Goal: Transaction & Acquisition: Purchase product/service

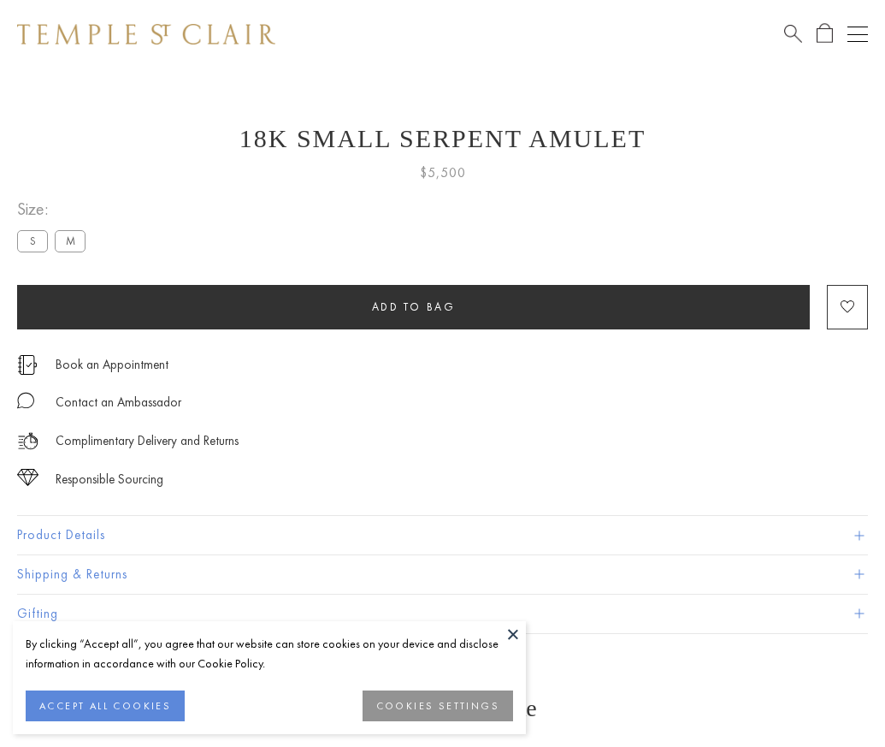
click at [413, 306] on span "Add to bag" at bounding box center [414, 306] width 84 height 15
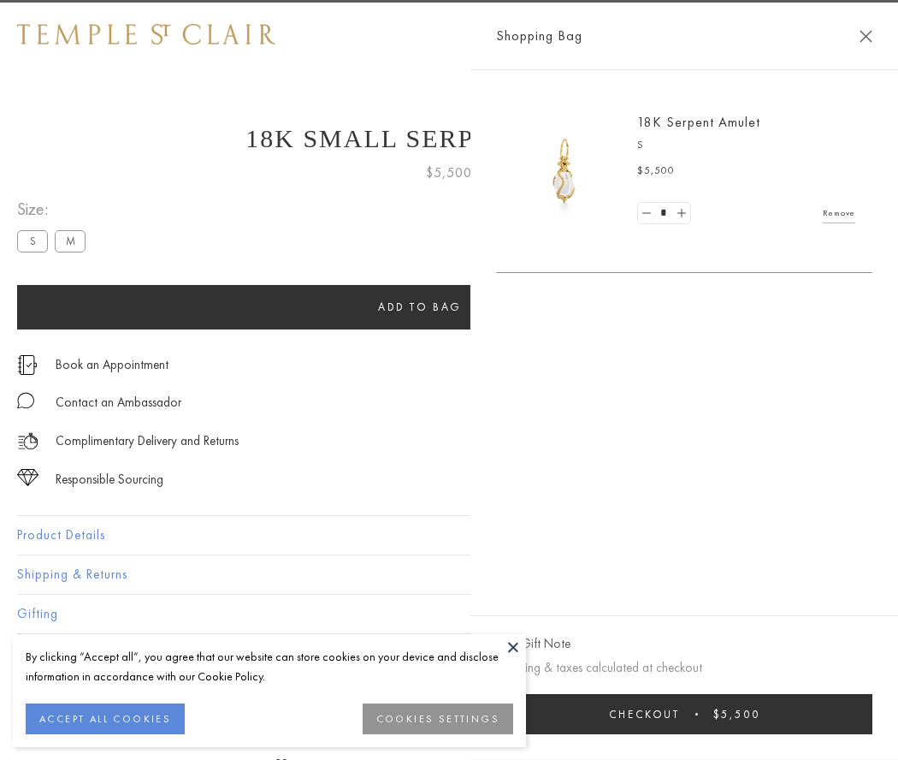
click at [680, 713] on span "Checkout" at bounding box center [644, 714] width 71 height 15
